Goal: Check status: Check status

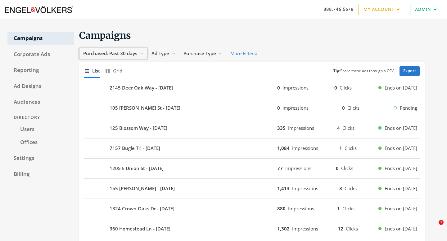
click at [144, 54] on button "Purchased: Past 30 days Reveal list of Purchased: Past 30 days" at bounding box center [113, 53] width 68 height 11
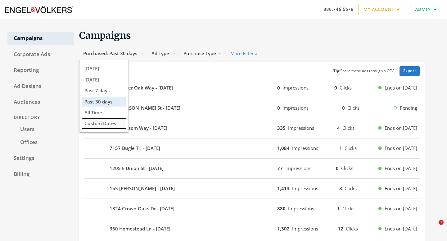
click at [107, 121] on button "Custom Dates" at bounding box center [104, 124] width 44 height 10
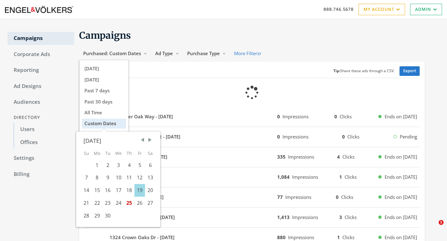
click at [138, 191] on div "19" at bounding box center [139, 190] width 11 height 13
click at [147, 192] on div "20" at bounding box center [150, 190] width 11 height 13
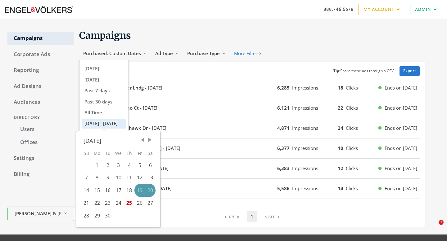
click at [282, 32] on h1 "Campaigns" at bounding box center [251, 35] width 345 height 12
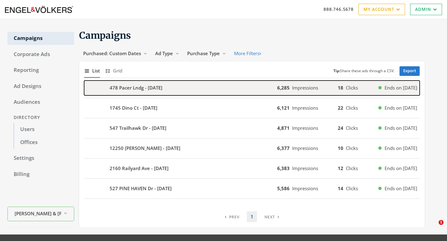
click at [159, 84] on div "478 Pacer Lndg - [DATE]" at bounding box center [180, 88] width 193 height 15
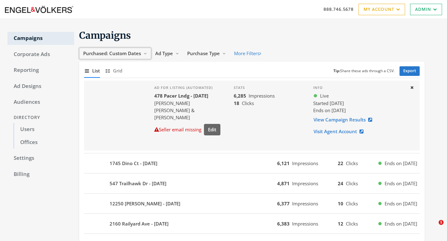
click at [129, 50] on span "Purchased: Custom Dates" at bounding box center [112, 53] width 58 height 6
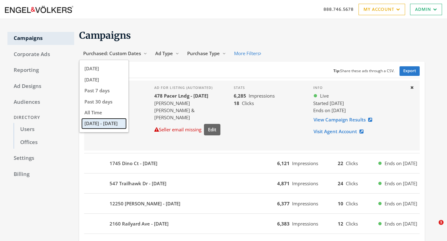
click at [103, 128] on button "[DATE] - [DATE]" at bounding box center [104, 124] width 44 height 10
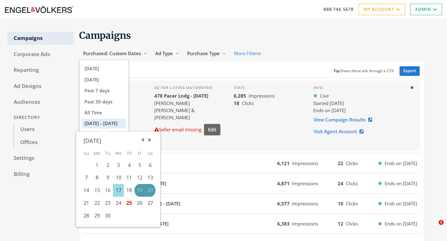
click at [120, 190] on div "17" at bounding box center [118, 190] width 11 height 13
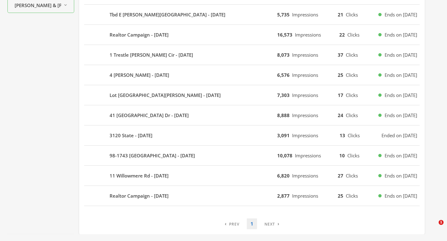
scroll to position [269, 0]
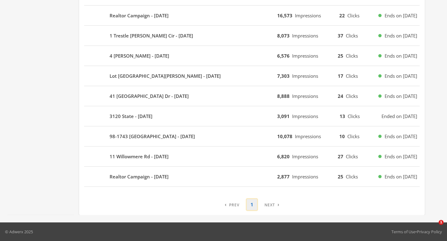
click at [254, 203] on link "1" at bounding box center [252, 205] width 10 height 11
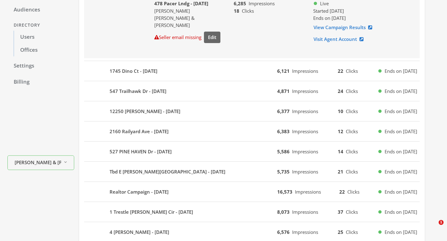
scroll to position [0, 0]
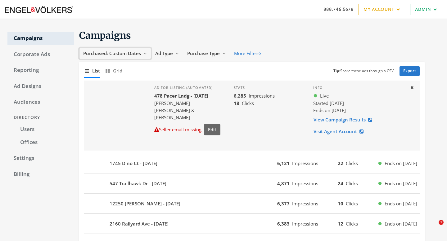
click at [138, 56] on span "Purchased: Custom Dates" at bounding box center [112, 53] width 58 height 6
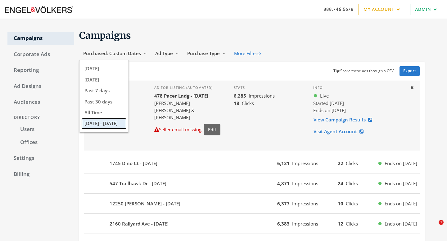
click at [99, 124] on button "[DATE] - [DATE]" at bounding box center [104, 124] width 44 height 10
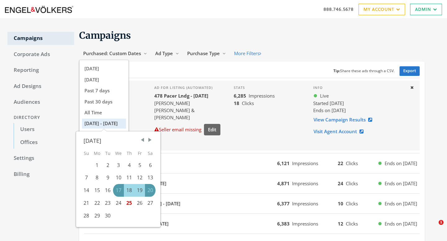
click at [190, 38] on h1 "Campaigns" at bounding box center [251, 35] width 345 height 12
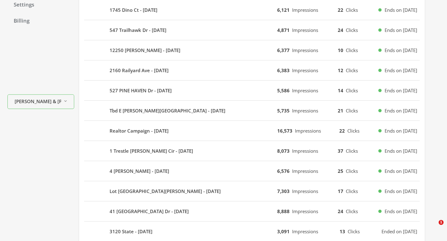
scroll to position [269, 0]
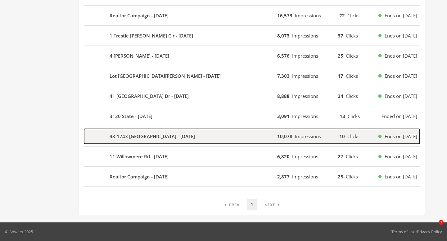
click at [153, 134] on b "98-1743 [GEOGRAPHIC_DATA] - [DATE]" at bounding box center [152, 136] width 85 height 7
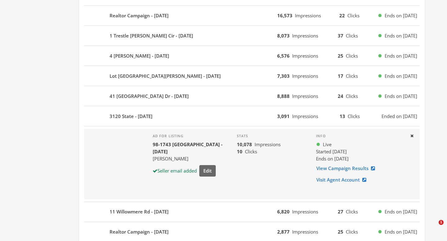
click at [169, 133] on div "Ad for listing [STREET_ADDRESS] - [DATE] [PERSON_NAME] Seller email added Edit" at bounding box center [190, 164] width 84 height 70
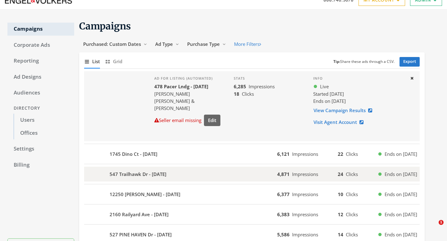
scroll to position [0, 0]
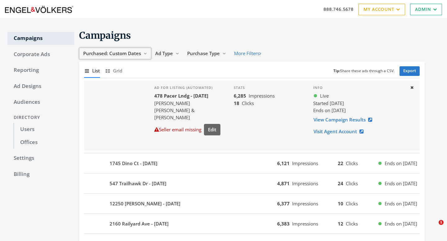
click at [132, 50] on button "Purchased: Custom Dates Reveal list of Purchased: Custom Dates" at bounding box center [115, 53] width 72 height 11
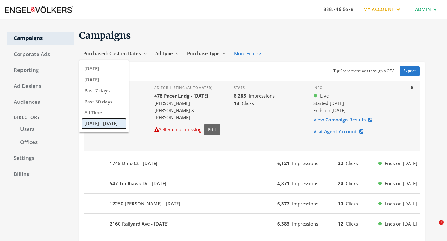
click at [101, 126] on button "[DATE] - [DATE]" at bounding box center [104, 124] width 44 height 10
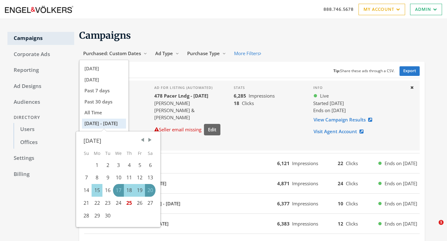
click at [99, 191] on div "15" at bounding box center [97, 190] width 11 height 13
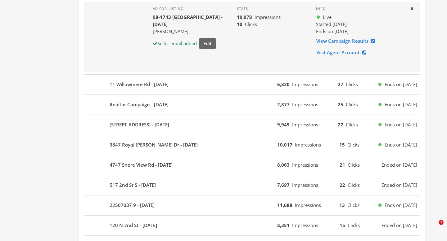
scroll to position [486, 0]
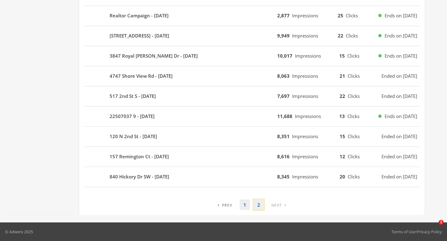
click at [260, 207] on link "2" at bounding box center [259, 205] width 10 height 11
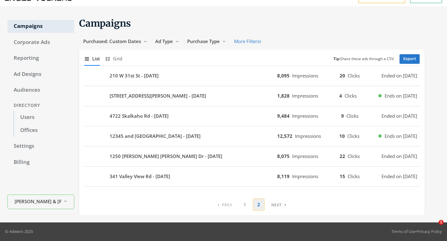
scroll to position [12, 0]
